Goal: Find specific page/section: Find specific page/section

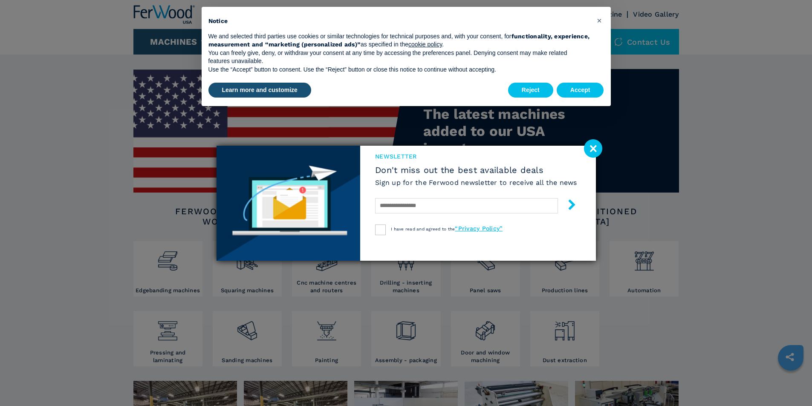
click at [594, 147] on image at bounding box center [593, 148] width 18 height 18
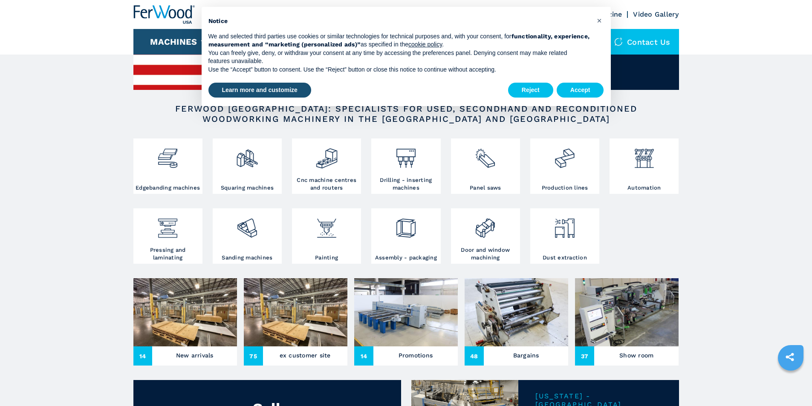
scroll to position [128, 0]
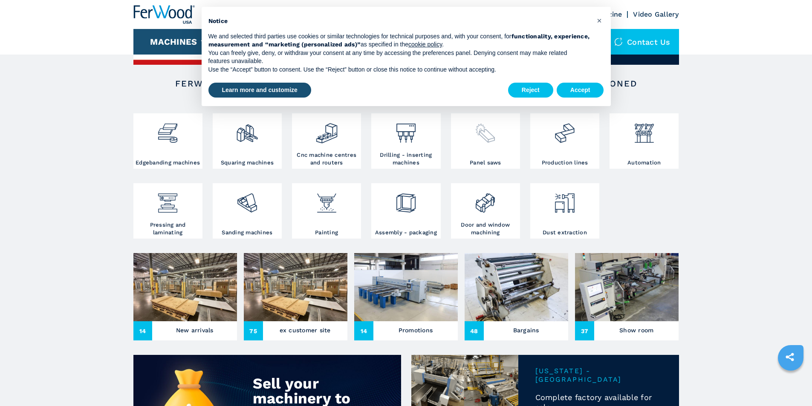
click at [497, 167] on h3 "Panel saws" at bounding box center [486, 163] width 32 height 8
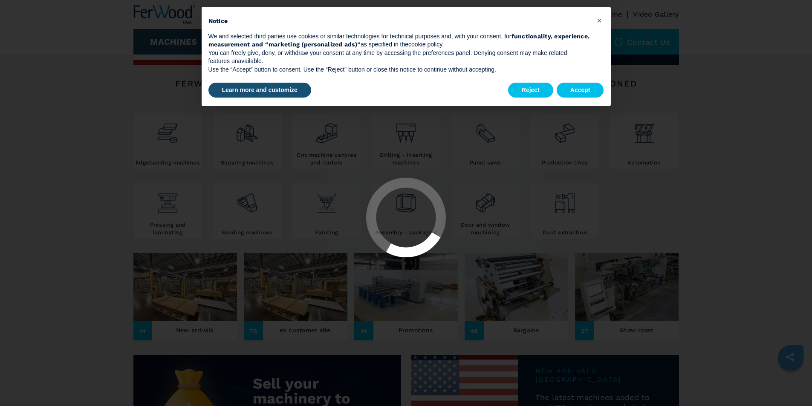
select select "**********"
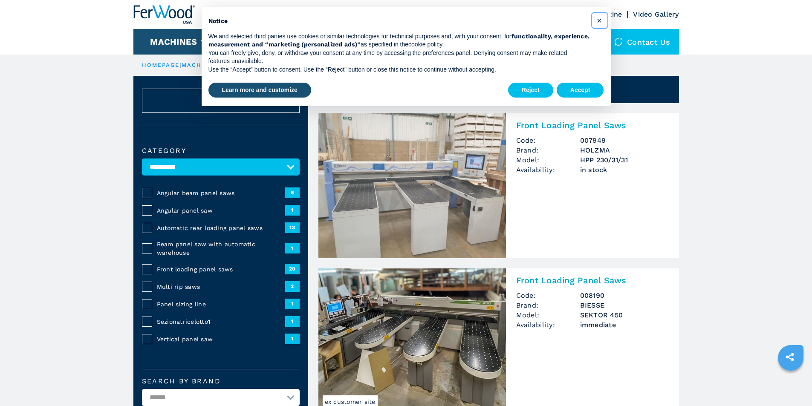
click at [600, 20] on span "×" at bounding box center [599, 20] width 5 height 10
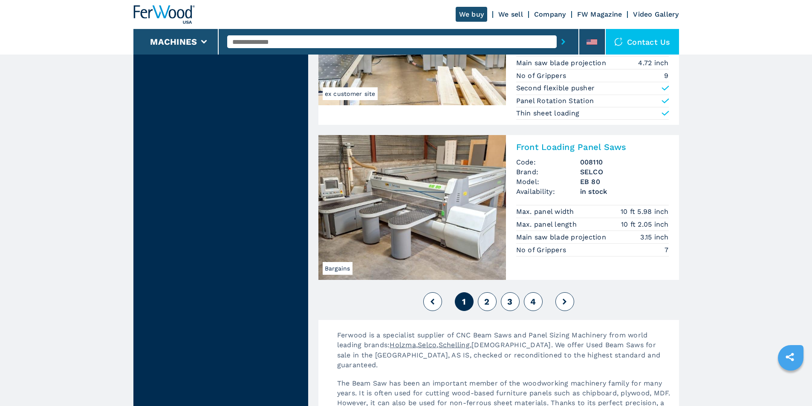
scroll to position [1876, 0]
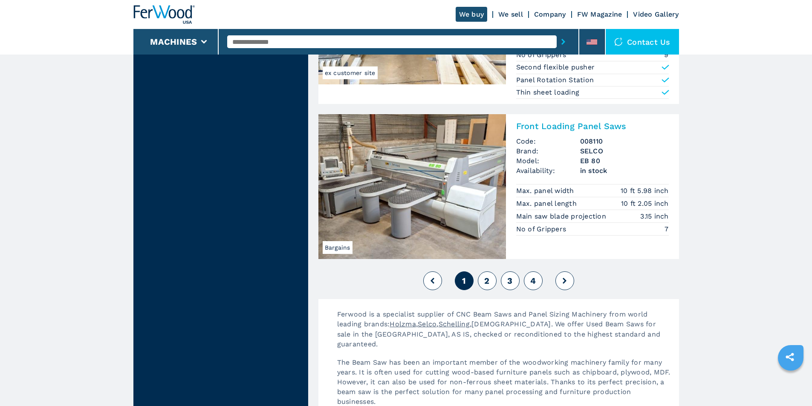
click at [489, 277] on span "2" at bounding box center [486, 281] width 5 height 10
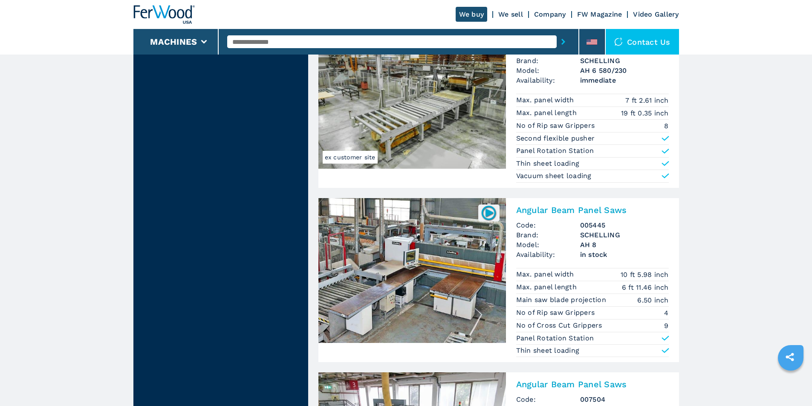
scroll to position [1748, 0]
